Goal: Transaction & Acquisition: Purchase product/service

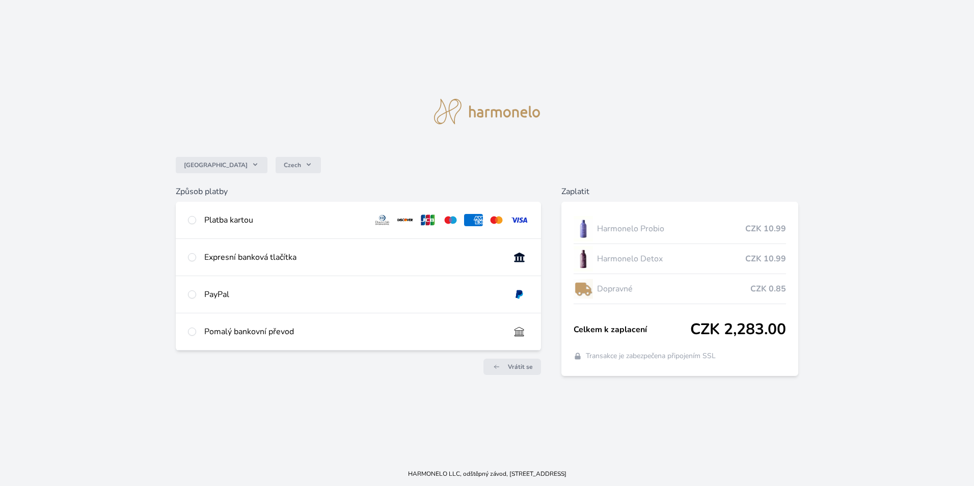
click at [192, 224] on div at bounding box center [192, 220] width 8 height 12
radio input "true"
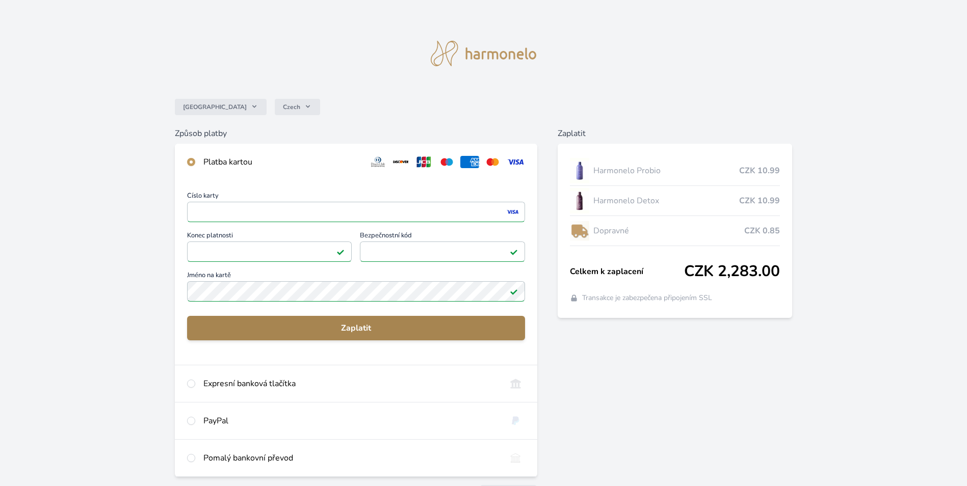
click at [326, 324] on span "Zaplatit" at bounding box center [356, 328] width 322 height 12
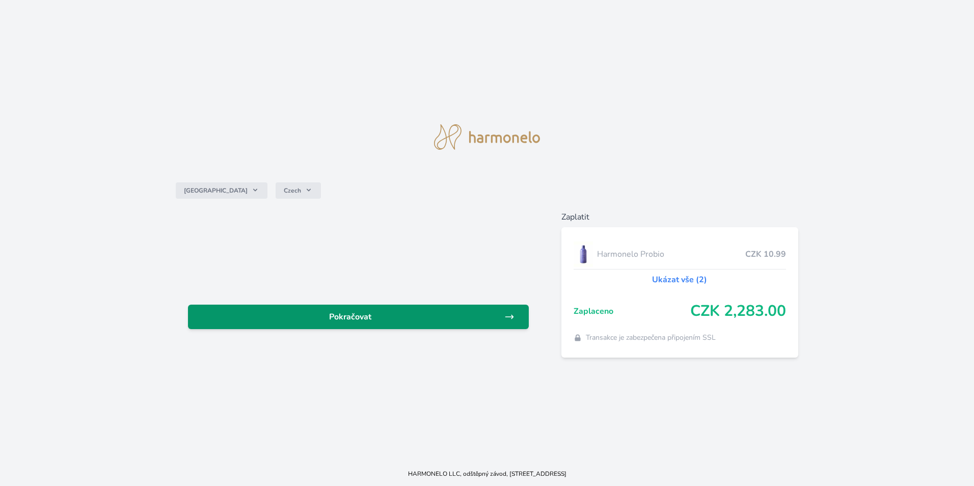
click at [318, 320] on span "Pokračovat" at bounding box center [350, 317] width 308 height 12
